Goal: Information Seeking & Learning: Learn about a topic

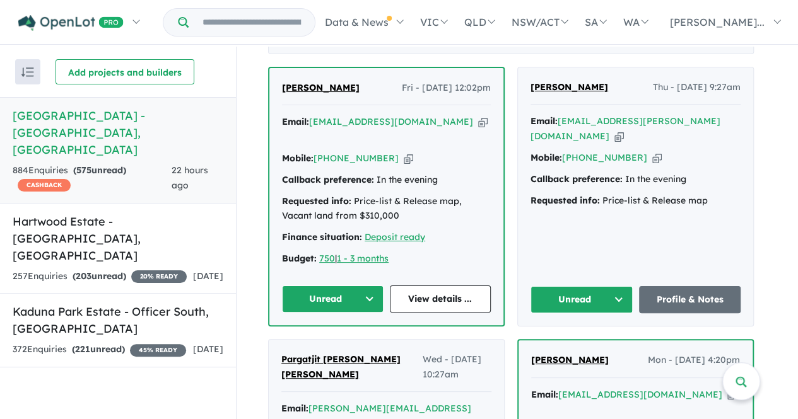
scroll to position [520, 0]
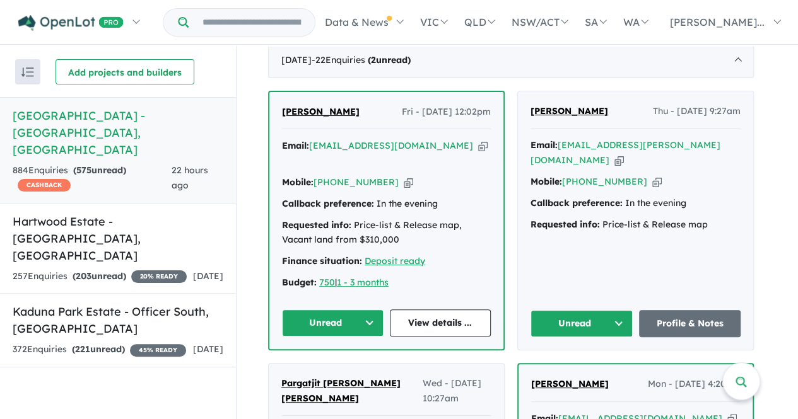
click at [573, 310] on button "Unread" at bounding box center [581, 323] width 102 height 27
click at [580, 368] on button "Assigned" at bounding box center [586, 382] width 110 height 29
click at [341, 310] on button "Unread" at bounding box center [333, 323] width 102 height 27
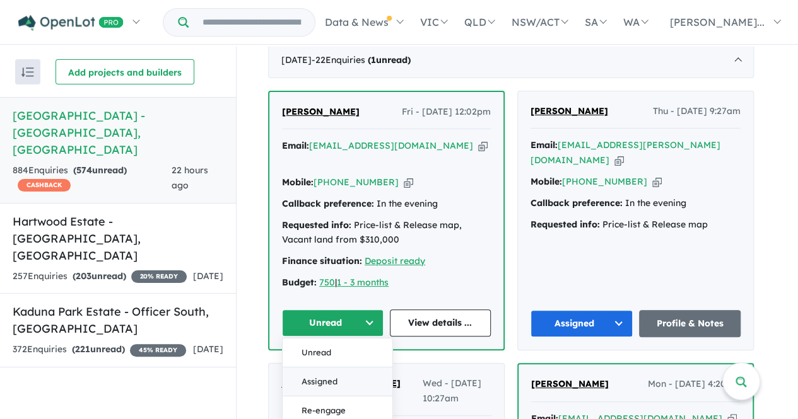
click at [338, 367] on button "Assigned" at bounding box center [338, 381] width 110 height 29
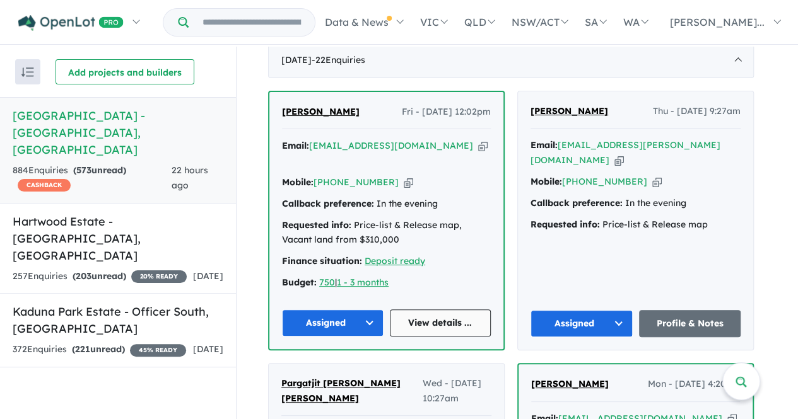
click at [424, 310] on link "View details ..." at bounding box center [441, 323] width 102 height 27
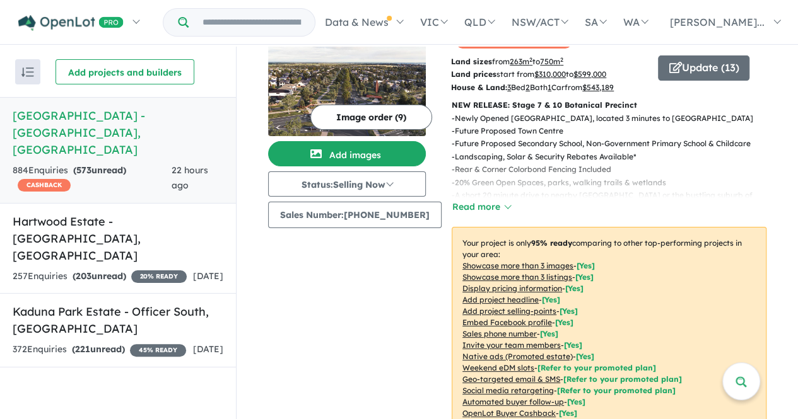
scroll to position [0, 0]
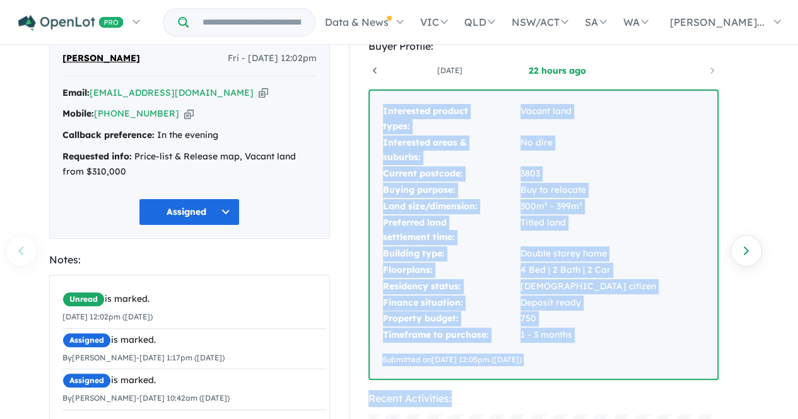
scroll to position [119, 0]
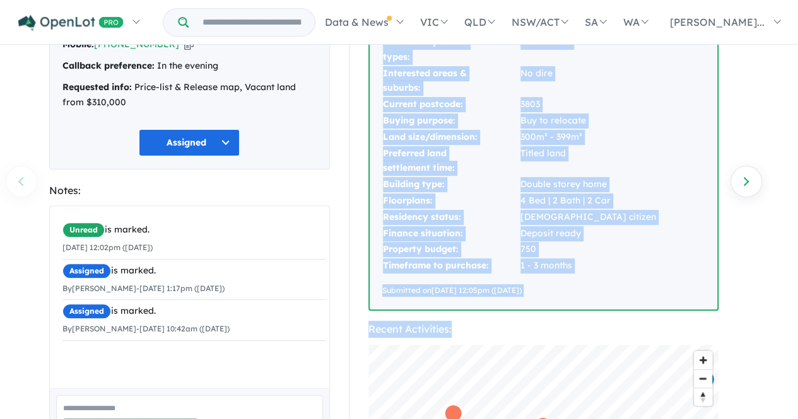
drag, startPoint x: 383, startPoint y: 160, endPoint x: 561, endPoint y: 431, distance: 324.0
click at [561, 301] on html "Skip to main content Homepage My Dashboard (3) Buyer Demand Index Suburb/Counci…" at bounding box center [399, 90] width 798 height 419
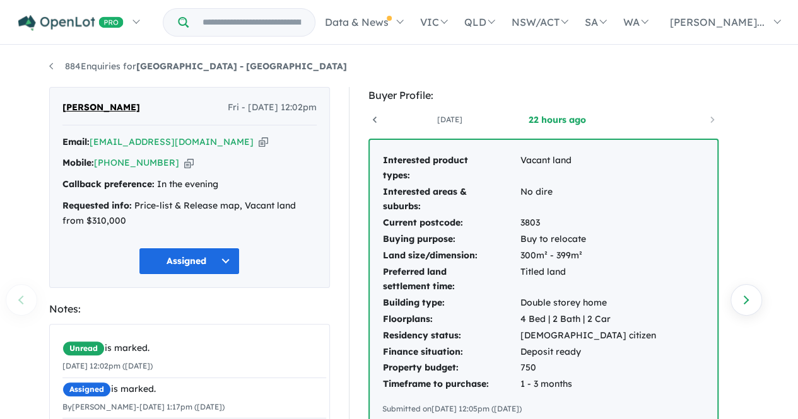
drag, startPoint x: 122, startPoint y: 147, endPoint x: 53, endPoint y: 264, distance: 136.0
click at [53, 264] on div "[PERSON_NAME] Fri - [DATE] 12:02pm Email: [EMAIL_ADDRESS][DOMAIN_NAME] Copied! …" at bounding box center [189, 187] width 281 height 201
drag, startPoint x: 382, startPoint y: 161, endPoint x: 595, endPoint y: 407, distance: 325.9
click at [595, 407] on div "Interested product types: Vacant land Interested areas & suburbs: No dire Curre…" at bounding box center [544, 284] width 348 height 288
copy div "Interested product types: Vacant land Interested areas & suburbs: No dire Curre…"
